Goal: Find specific page/section

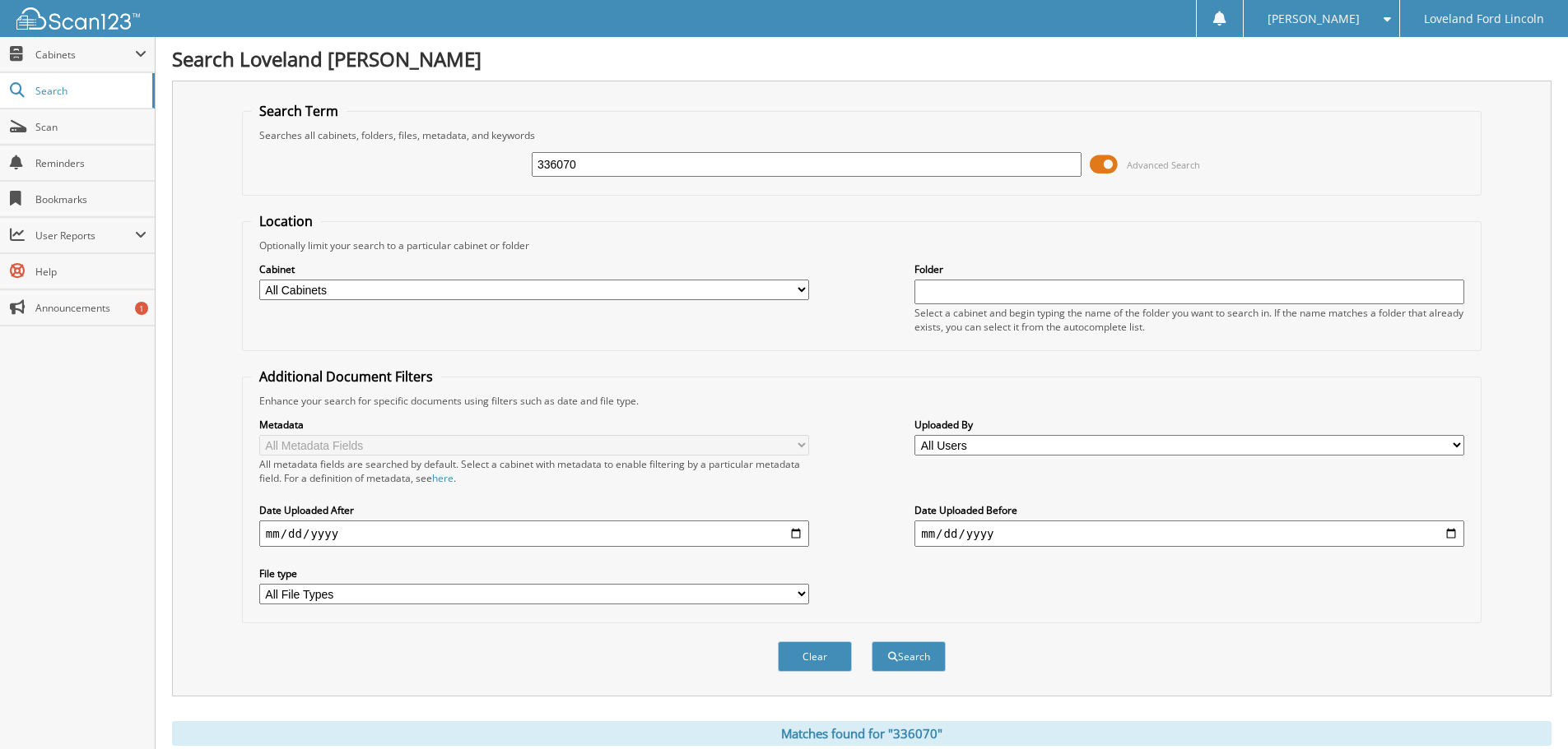
drag, startPoint x: 621, startPoint y: 164, endPoint x: 422, endPoint y: 156, distance: 199.2
click at [427, 158] on div "336070 Advanced Search" at bounding box center [861, 164] width 1222 height 45
type input "334796"
click at [872, 642] on button "Search" at bounding box center [908, 657] width 74 height 31
drag, startPoint x: 636, startPoint y: 169, endPoint x: 500, endPoint y: 156, distance: 136.6
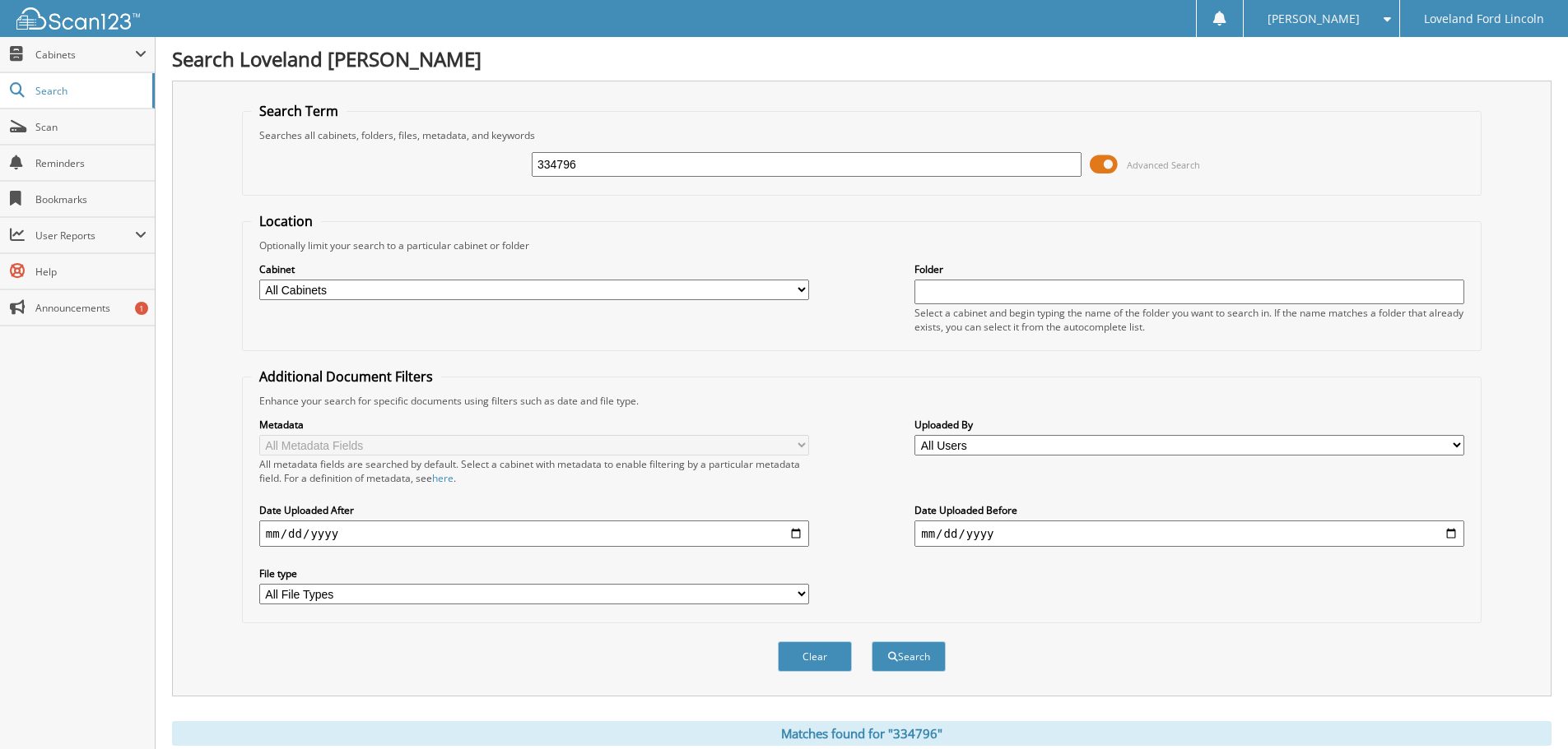
click at [509, 161] on div "334796 Advanced Search" at bounding box center [861, 164] width 1222 height 45
type input "335662"
click at [872, 642] on button "Search" at bounding box center [908, 657] width 74 height 31
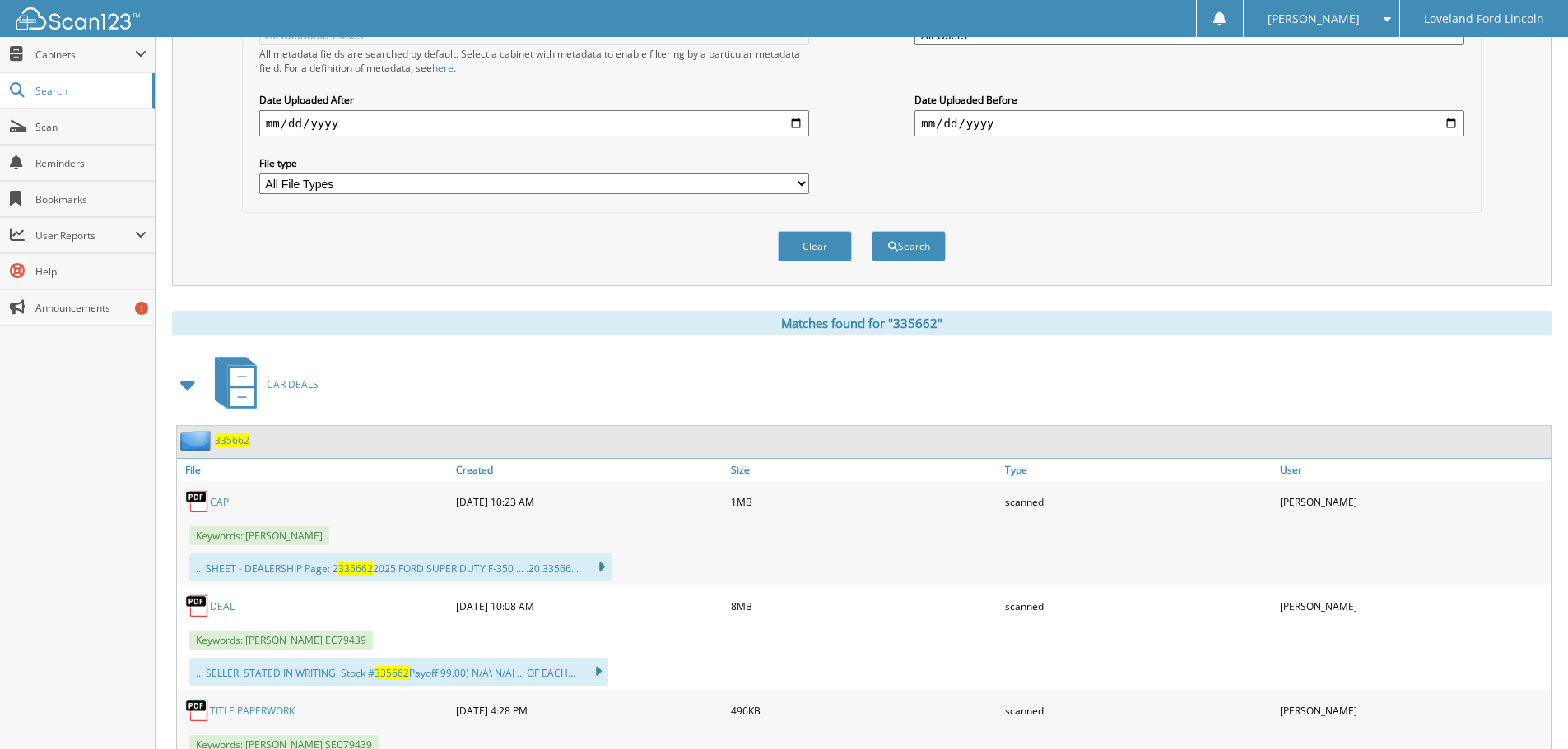
scroll to position [411, 0]
click at [224, 605] on link "DEAL" at bounding box center [222, 606] width 25 height 14
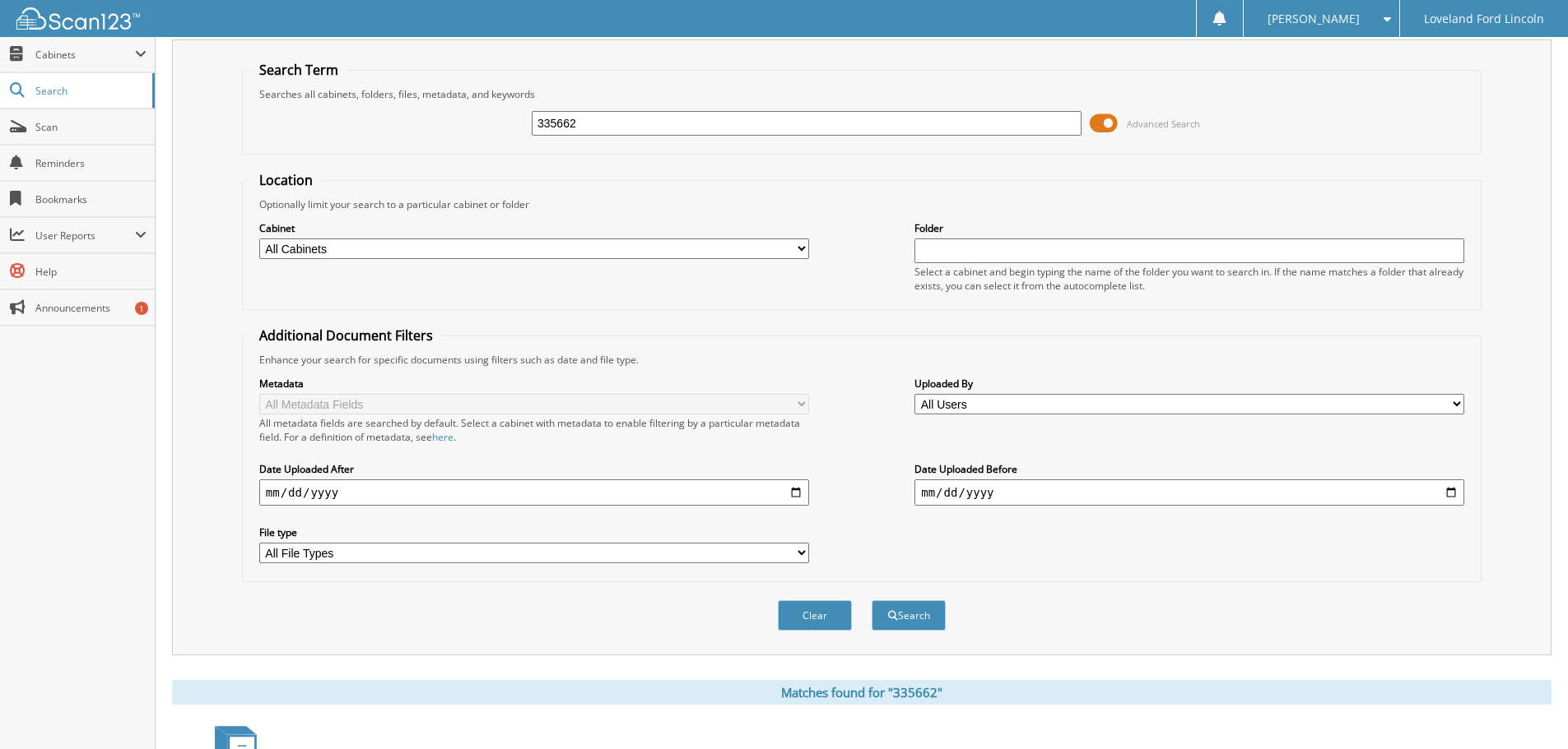
scroll to position [0, 0]
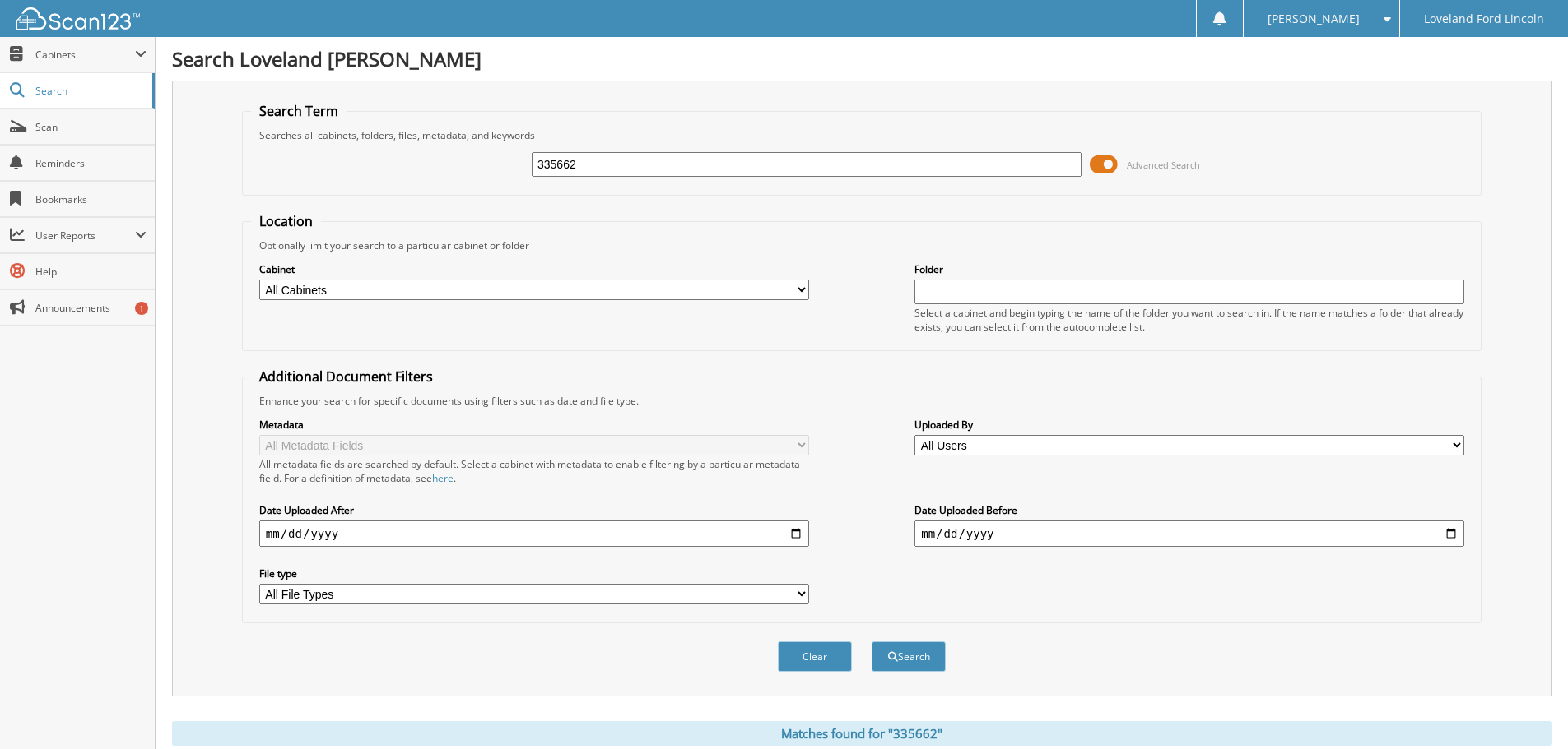
click at [633, 164] on input "335662" at bounding box center [806, 164] width 550 height 25
type input "335371"
click at [872, 642] on button "Search" at bounding box center [908, 657] width 74 height 31
click at [558, 597] on select "All File Types CAB DOCX HEIC JPEG JPG LNK M4A" at bounding box center [534, 593] width 550 height 20
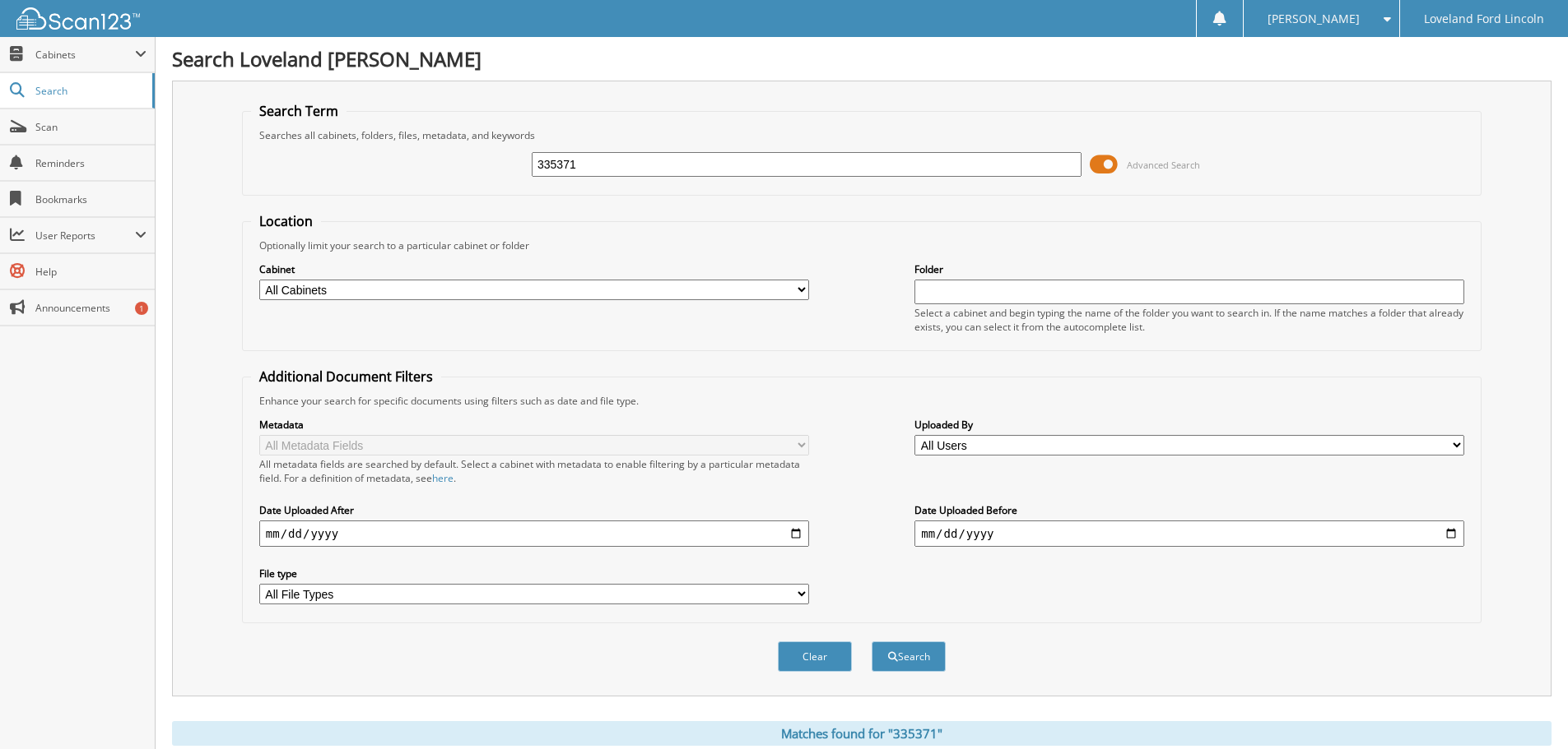
click at [558, 597] on select "All File Types CAB DOCX HEIC JPEG JPG LNK M4A" at bounding box center [534, 593] width 550 height 20
click at [454, 295] on select "All Cabinets CAR DEALS DEPOSITS PART & SERVICE STATEMENT PARTS RO HARD COPIES S…" at bounding box center [534, 289] width 550 height 20
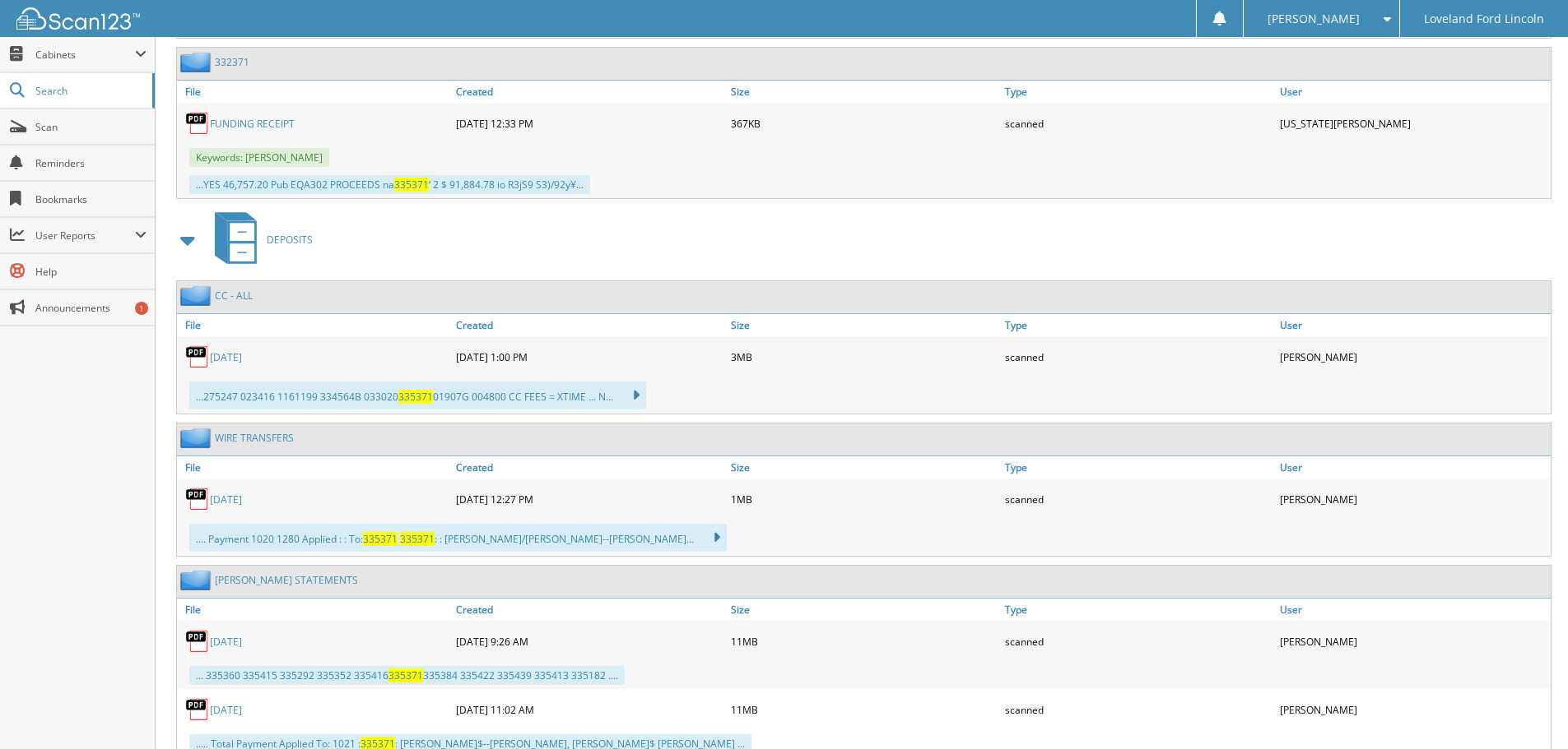
scroll to position [1399, 0]
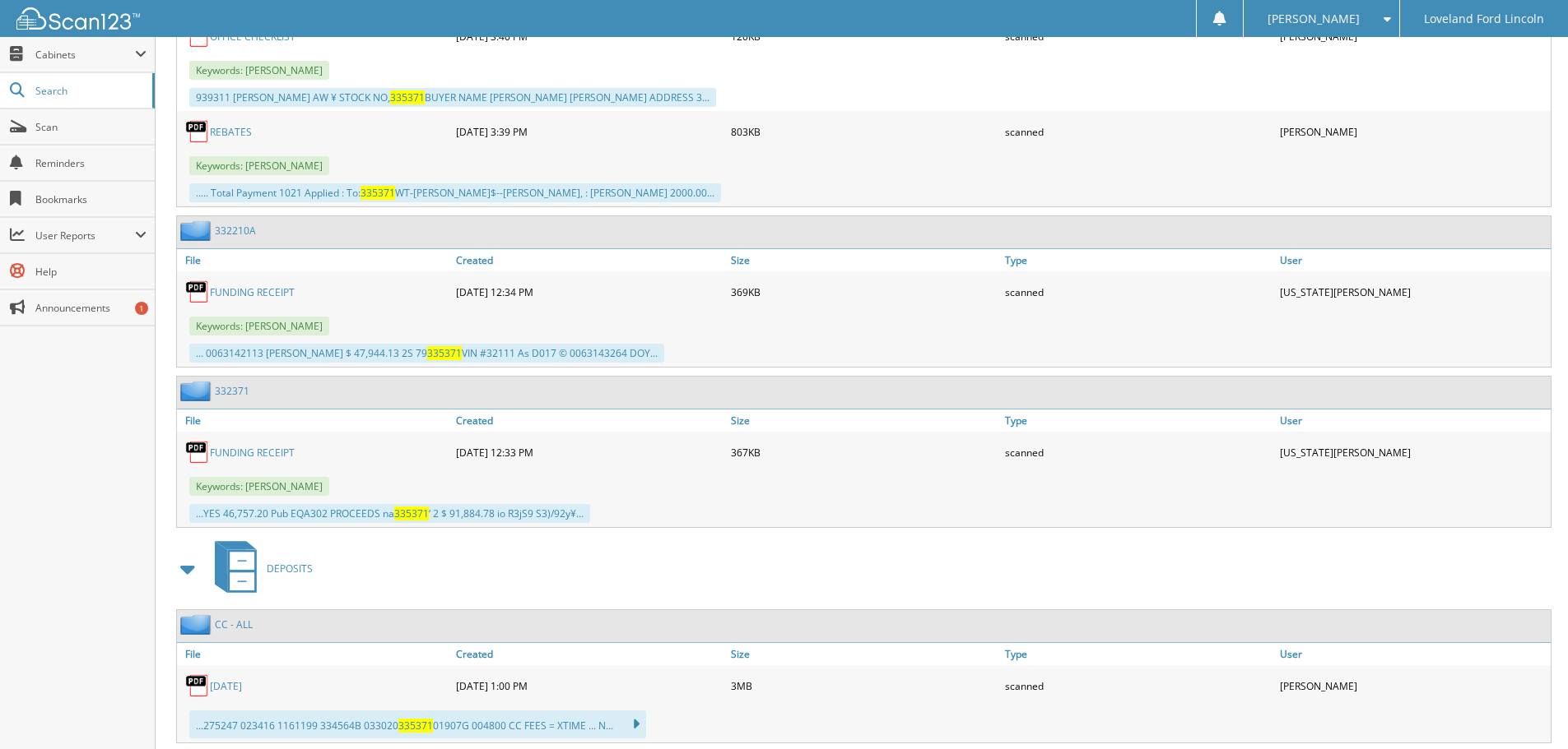
click at [237, 135] on link "REBATES" at bounding box center [231, 132] width 42 height 14
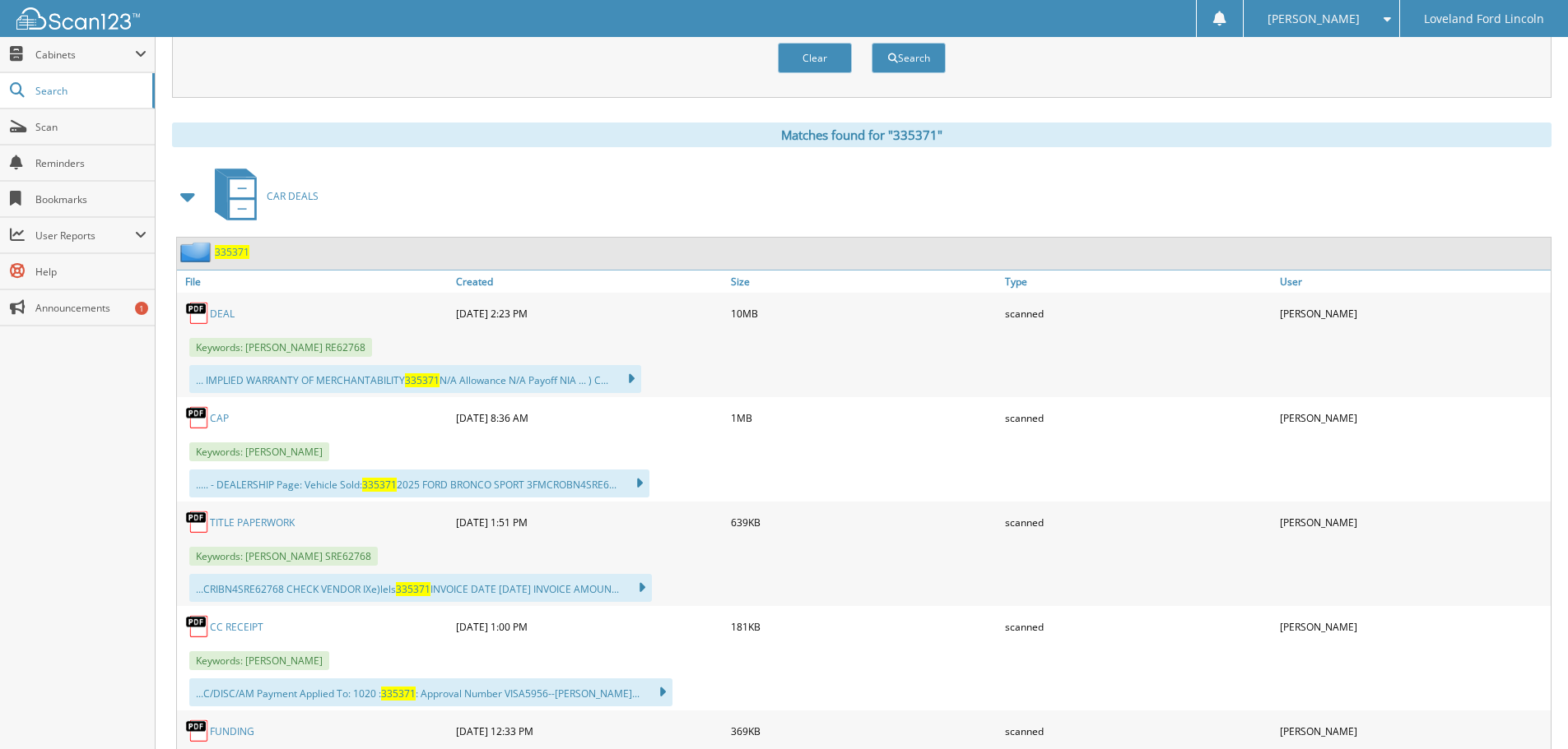
scroll to position [493, 0]
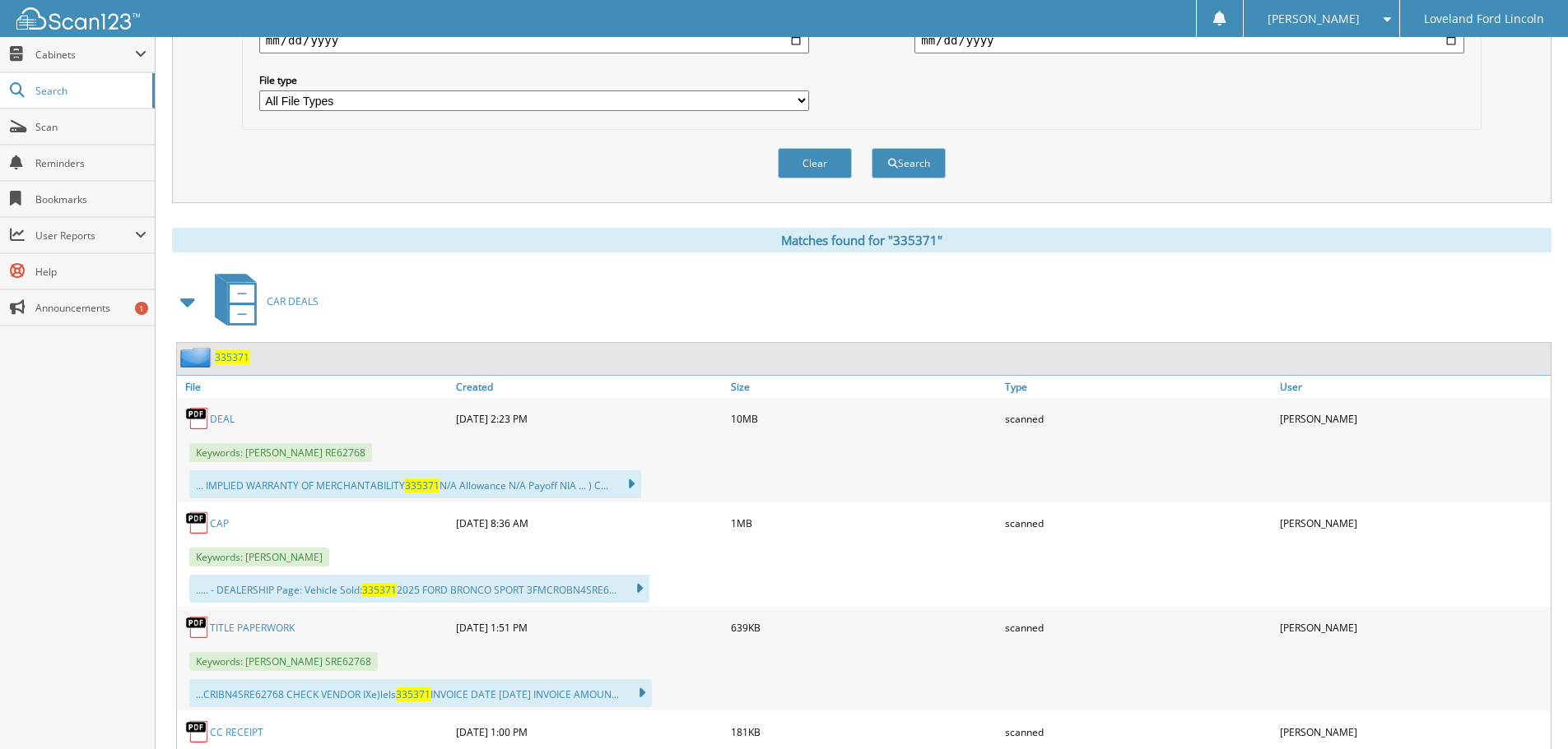
click at [286, 300] on span "CAR DEALS" at bounding box center [292, 302] width 52 height 14
